Goal: Task Accomplishment & Management: Use online tool/utility

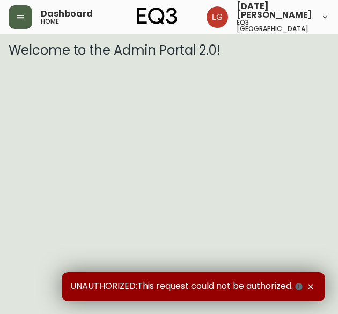
click at [31, 11] on button "button" at bounding box center [21, 17] width 24 height 24
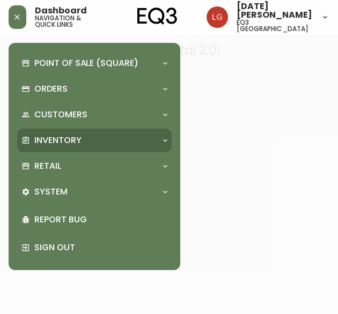
click at [87, 139] on div "Inventory" at bounding box center [88, 140] width 135 height 12
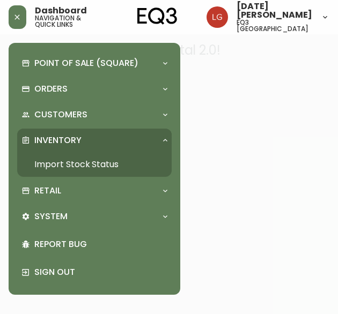
click at [95, 163] on link "Import Stock Status" at bounding box center [94, 164] width 154 height 25
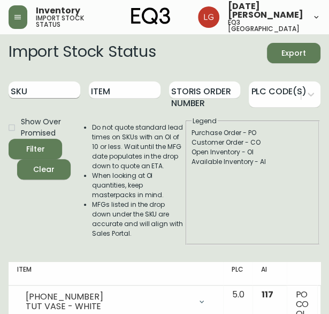
click at [49, 93] on input "SKU" at bounding box center [45, 89] width 72 height 17
paste input "7020-191-0-B"
click at [9, 139] on button "Filter" at bounding box center [36, 149] width 54 height 20
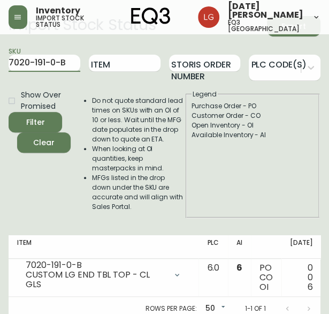
scroll to position [41, 0]
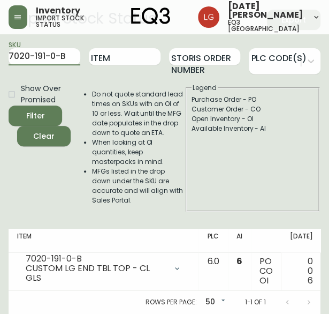
drag, startPoint x: 70, startPoint y: 44, endPoint x: -3, endPoint y: 53, distance: 73.4
click at [0, 53] on html "Inventory import stock status [DATE][PERSON_NAME] eq3 [GEOGRAPHIC_DATA] Import …" at bounding box center [164, 140] width 329 height 347
paste input "0-4-A"
click at [9, 106] on button "Filter" at bounding box center [36, 116] width 54 height 20
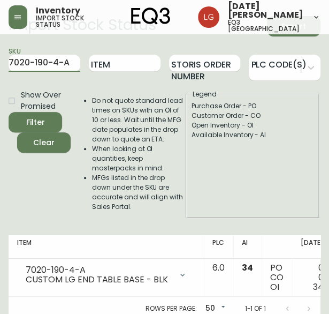
scroll to position [41, 0]
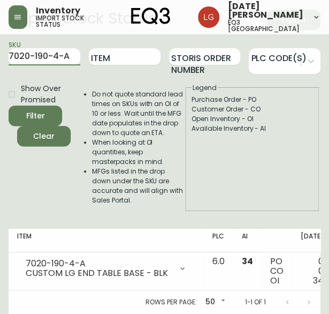
drag, startPoint x: 73, startPoint y: 50, endPoint x: -3, endPoint y: 49, distance: 76.1
click at [0, 49] on html "Inventory import stock status [DATE][PERSON_NAME] eq3 [GEOGRAPHIC_DATA] Import …" at bounding box center [164, 140] width 329 height 347
paste input "[PHONE_NUMBER]"
click at [9, 106] on button "Filter" at bounding box center [36, 116] width 54 height 20
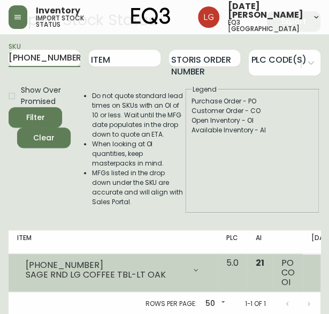
scroll to position [41, 0]
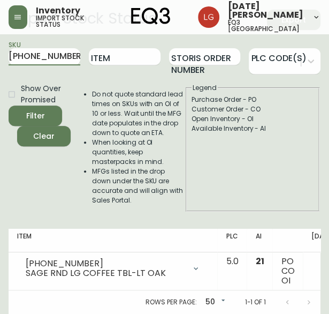
drag, startPoint x: 66, startPoint y: 45, endPoint x: -3, endPoint y: 47, distance: 69.7
click at [0, 47] on html "Inventory import stock status [DATE][PERSON_NAME] eq3 [GEOGRAPHIC_DATA] Import …" at bounding box center [164, 140] width 329 height 347
paste input "17"
click at [9, 106] on button "Filter" at bounding box center [36, 116] width 54 height 20
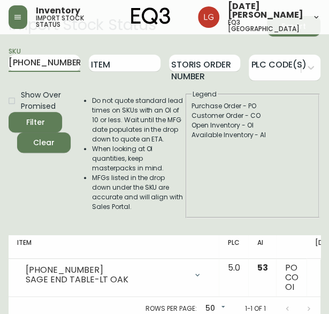
scroll to position [41, 0]
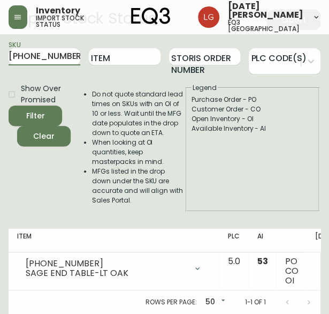
drag, startPoint x: 66, startPoint y: 45, endPoint x: -3, endPoint y: 56, distance: 70.5
click at [0, 56] on html "Inventory import stock status [DATE][PERSON_NAME] eq3 [GEOGRAPHIC_DATA] Import …" at bounding box center [164, 140] width 329 height 347
paste input "[PHONE_NUMBER]"
click at [9, 106] on button "Filter" at bounding box center [36, 116] width 54 height 20
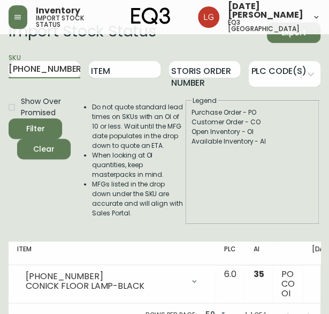
scroll to position [41, 0]
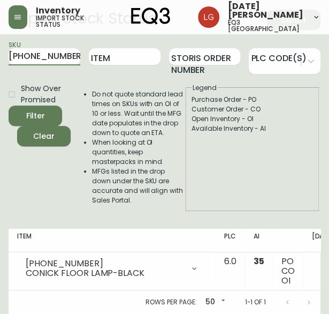
drag, startPoint x: 69, startPoint y: 44, endPoint x: -3, endPoint y: 62, distance: 73.8
click at [0, 62] on html "Inventory import stock status [DATE][PERSON_NAME] eq3 [GEOGRAPHIC_DATA] Import …" at bounding box center [164, 140] width 329 height 347
paste input "7020-191-0-B"
click at [9, 106] on button "Filter" at bounding box center [36, 116] width 54 height 20
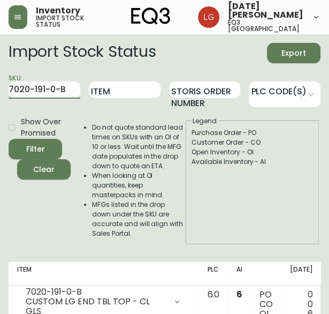
drag, startPoint x: 72, startPoint y: 85, endPoint x: -3, endPoint y: 80, distance: 75.2
click at [0, 80] on html "Inventory import stock status [DATE][PERSON_NAME] eq3 [GEOGRAPHIC_DATA] Import …" at bounding box center [164, 173] width 329 height 347
paste input "0-4-A"
type input "7020-190-4-A"
click at [9, 139] on button "Filter" at bounding box center [36, 149] width 54 height 20
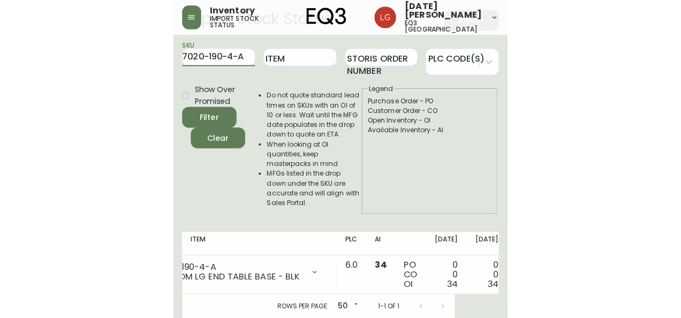
scroll to position [0, 36]
